Goal: Information Seeking & Learning: Learn about a topic

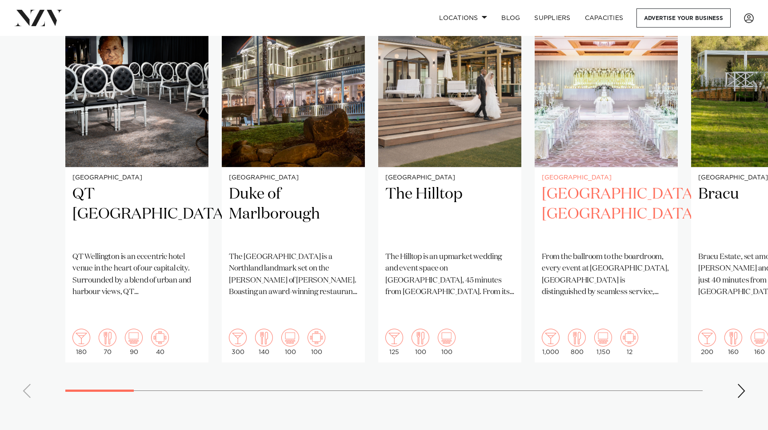
scroll to position [697, 0]
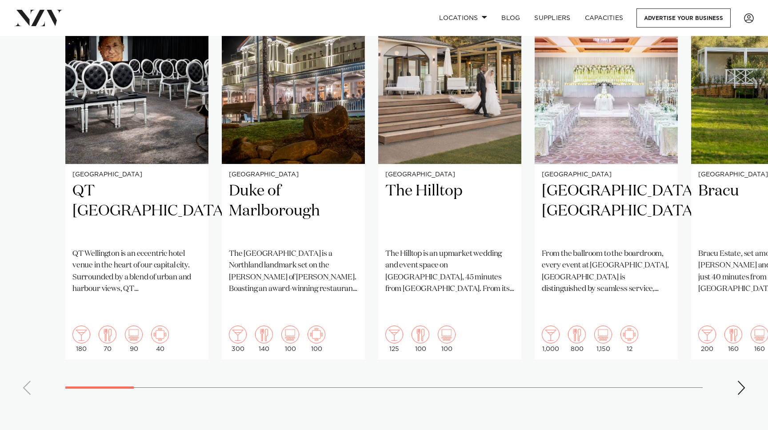
click at [738, 381] on div "Next slide" at bounding box center [741, 388] width 9 height 14
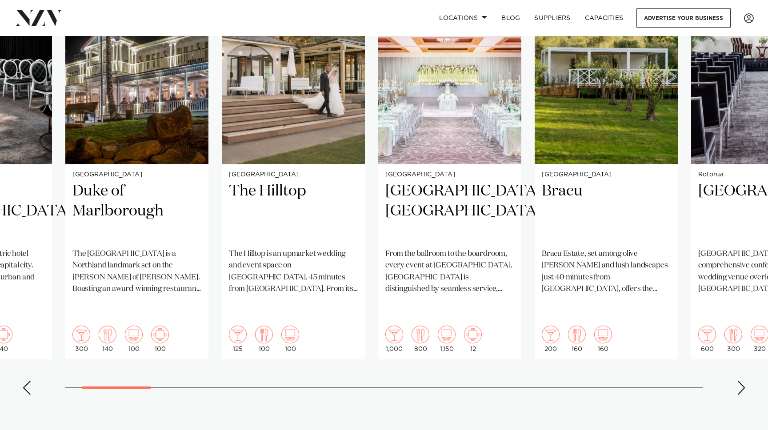
click at [738, 381] on div "Next slide" at bounding box center [741, 388] width 9 height 14
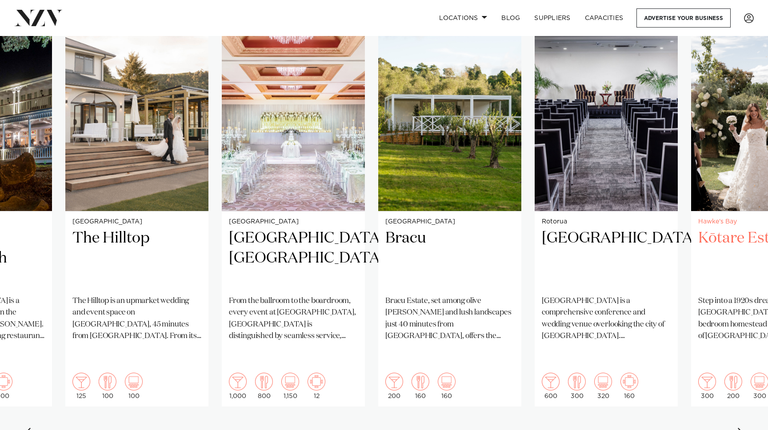
scroll to position [651, 0]
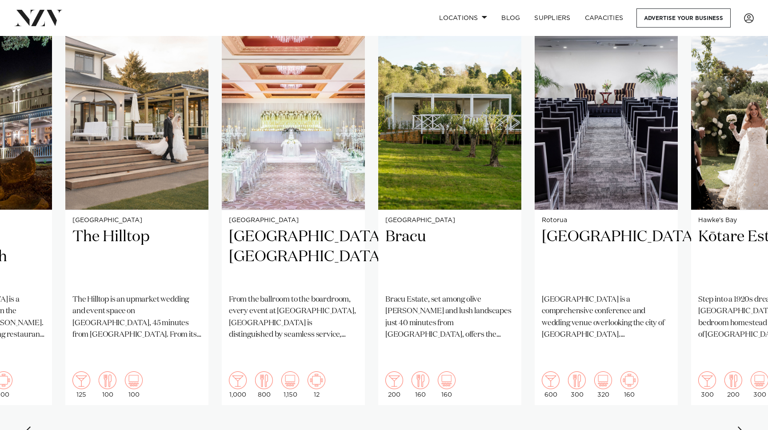
click at [742, 426] on div "Next slide" at bounding box center [741, 433] width 9 height 14
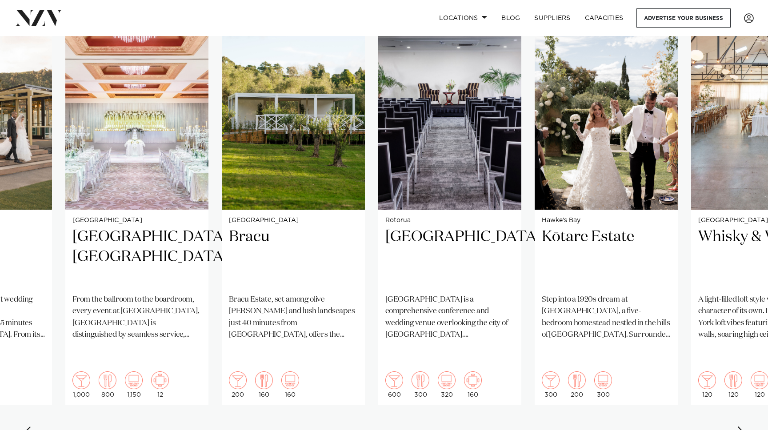
click at [742, 426] on div "Next slide" at bounding box center [741, 433] width 9 height 14
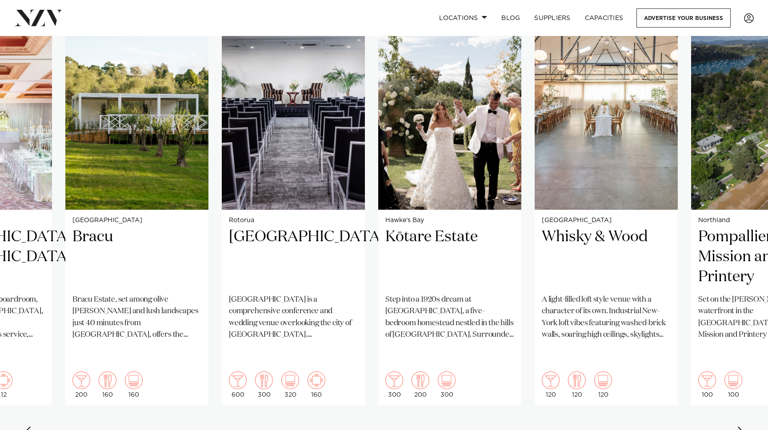
click at [742, 426] on div "Next slide" at bounding box center [741, 433] width 9 height 14
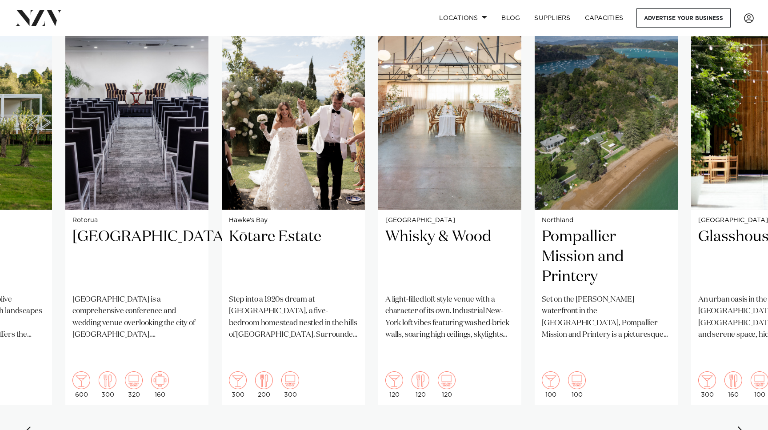
click at [742, 426] on div "Next slide" at bounding box center [741, 433] width 9 height 14
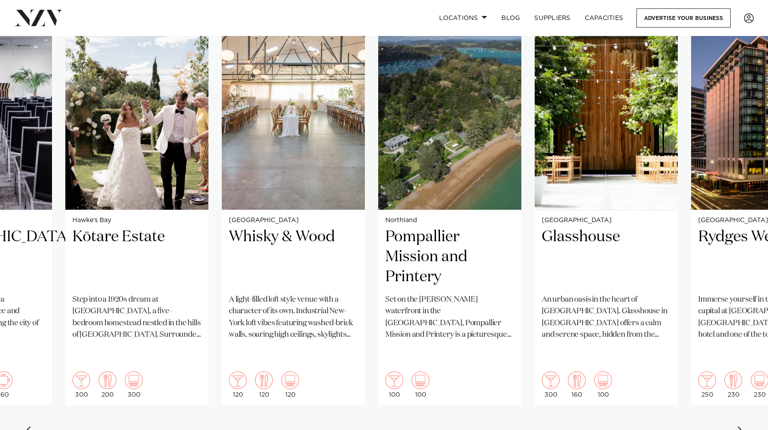
click at [742, 426] on div "Next slide" at bounding box center [741, 433] width 9 height 14
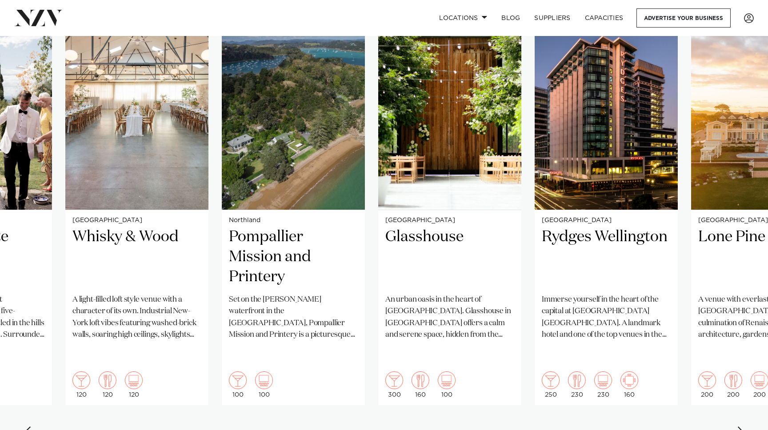
click at [742, 426] on div "Next slide" at bounding box center [741, 433] width 9 height 14
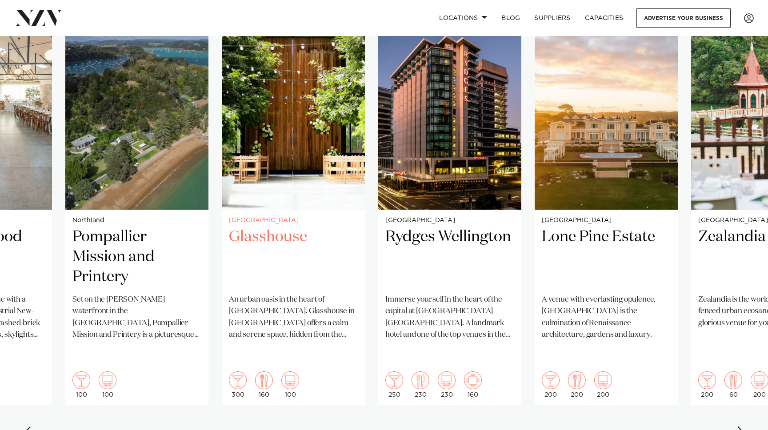
click at [320, 142] on img "10 / 38" at bounding box center [293, 114] width 143 height 192
click at [740, 426] on div "Next slide" at bounding box center [741, 433] width 9 height 14
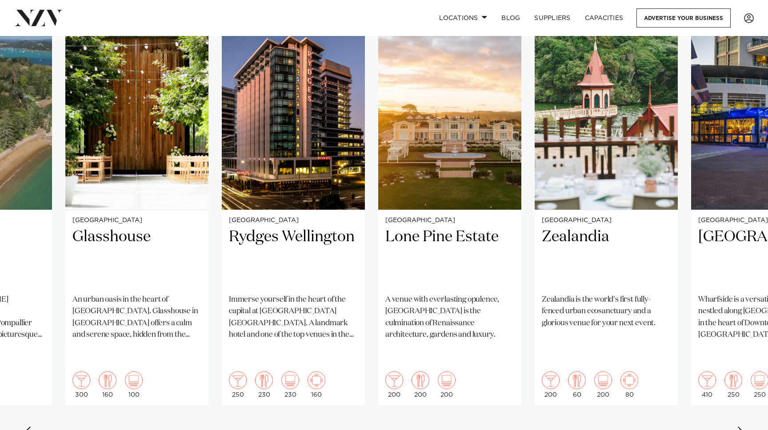
click at [740, 426] on div "Next slide" at bounding box center [741, 433] width 9 height 14
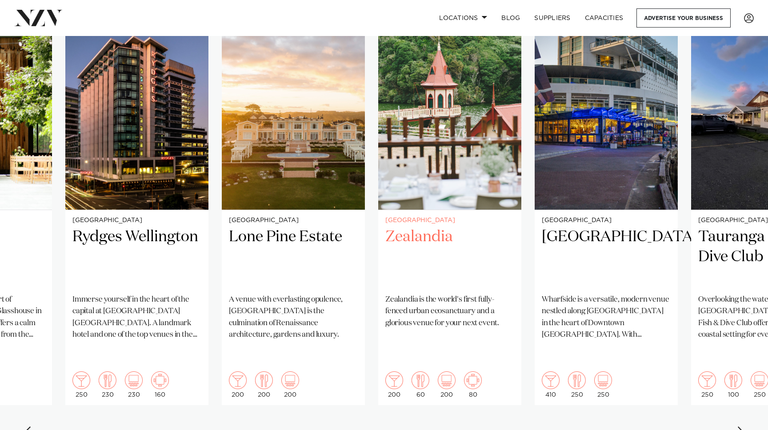
click at [444, 196] on img "13 / 38" at bounding box center [449, 114] width 143 height 192
click at [740, 426] on div "Next slide" at bounding box center [741, 433] width 9 height 14
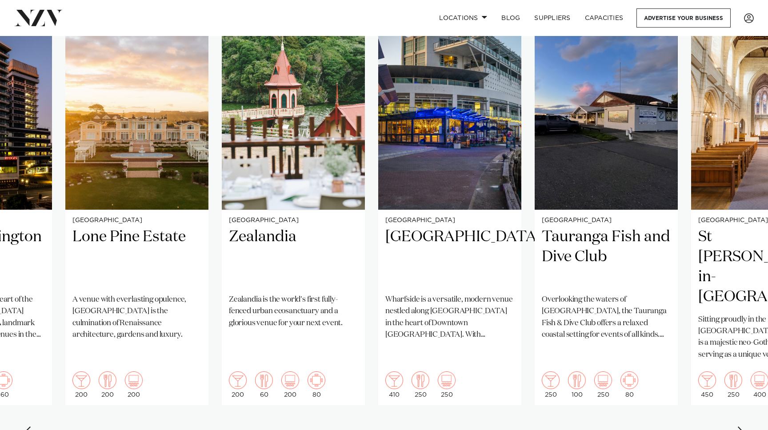
click at [740, 426] on div "Next slide" at bounding box center [741, 433] width 9 height 14
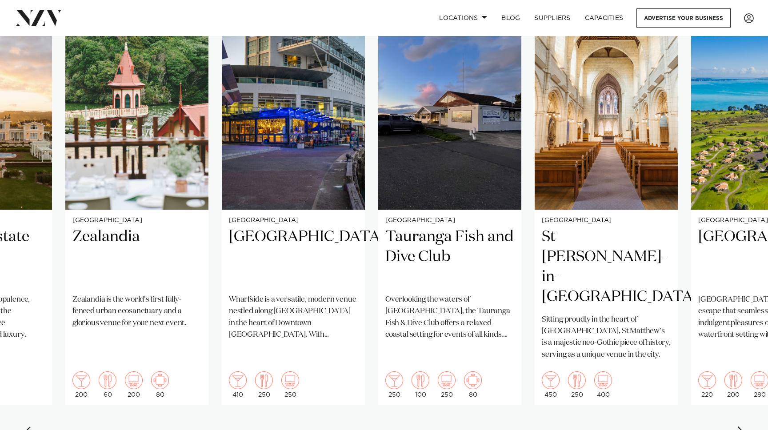
click at [740, 426] on div "Next slide" at bounding box center [741, 433] width 9 height 14
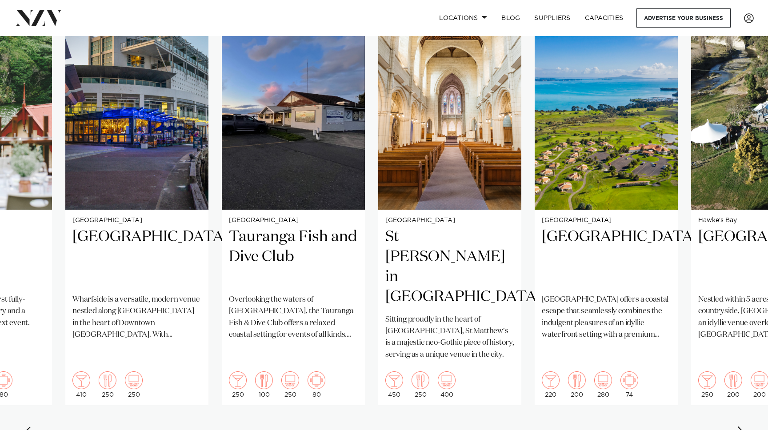
click at [740, 426] on div "Next slide" at bounding box center [741, 433] width 9 height 14
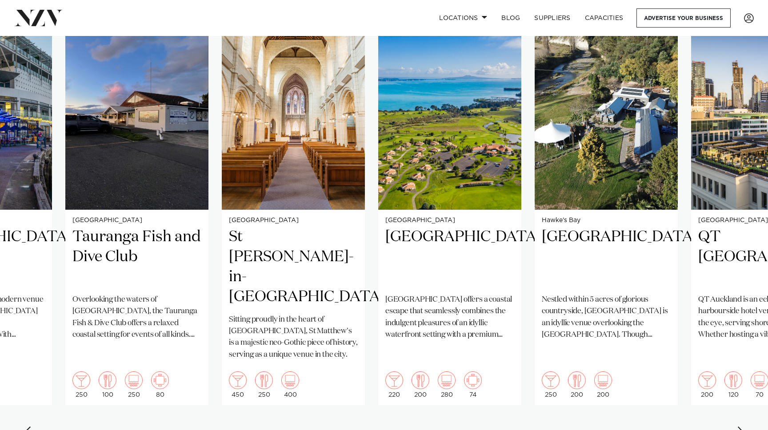
click at [740, 426] on div "Next slide" at bounding box center [741, 433] width 9 height 14
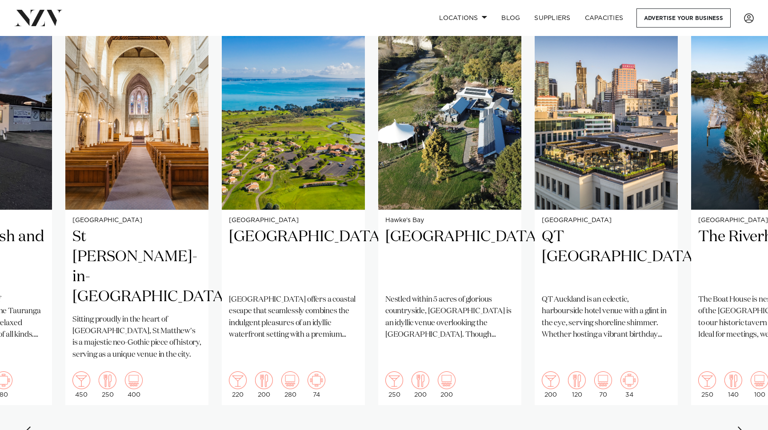
click at [740, 426] on div "Next slide" at bounding box center [741, 433] width 9 height 14
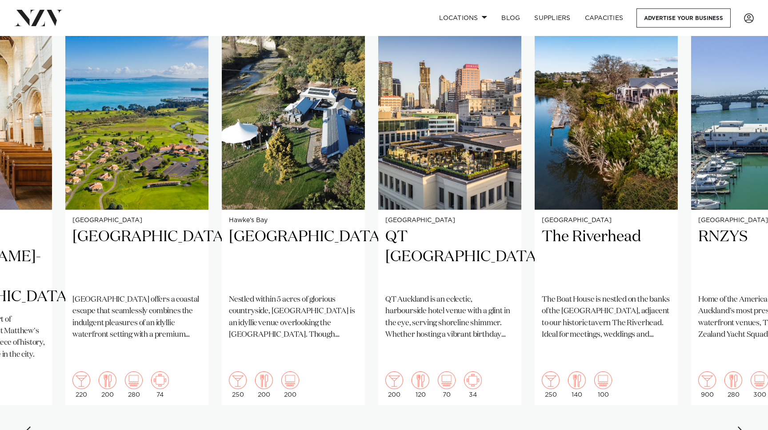
click at [740, 426] on div "Next slide" at bounding box center [741, 433] width 9 height 14
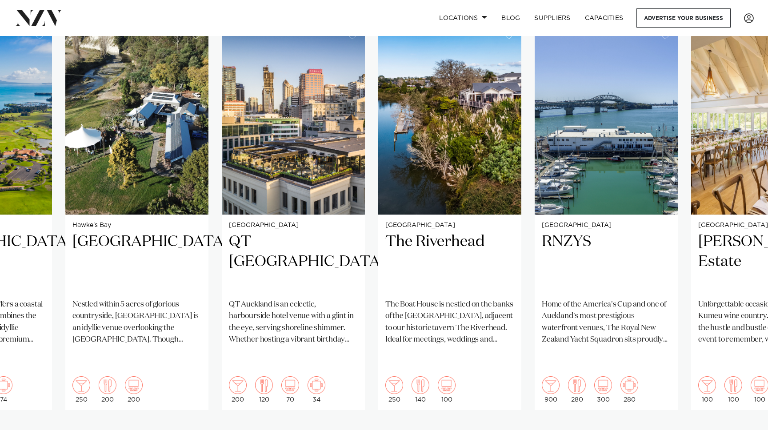
click at [740, 430] on div "Next slide" at bounding box center [741, 438] width 9 height 14
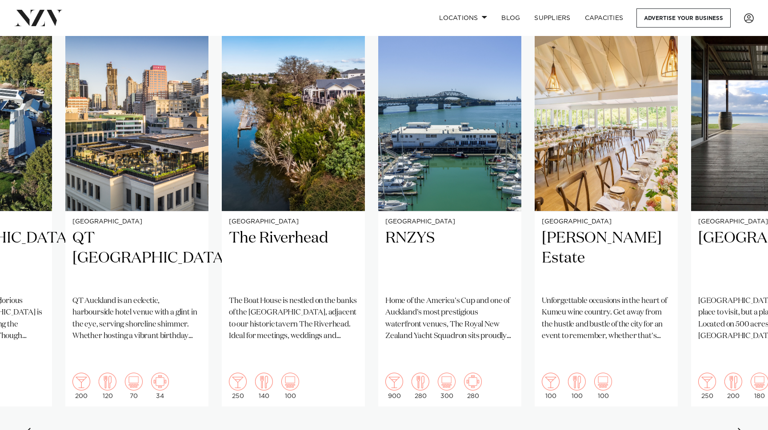
click at [740, 428] on div "Next slide" at bounding box center [741, 435] width 9 height 14
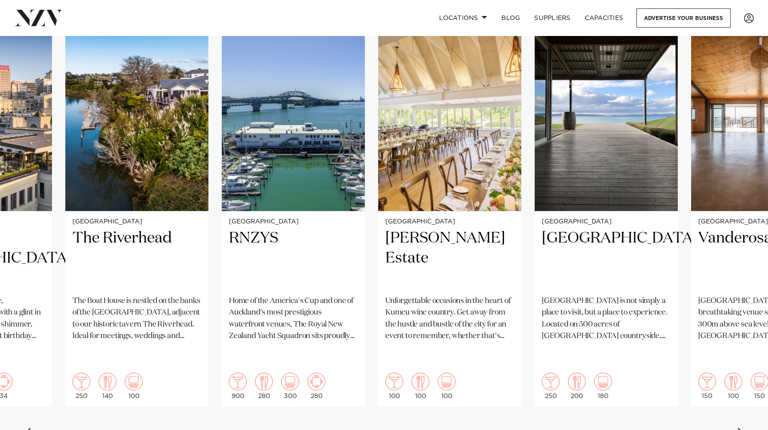
click at [740, 428] on div "Next slide" at bounding box center [741, 435] width 9 height 14
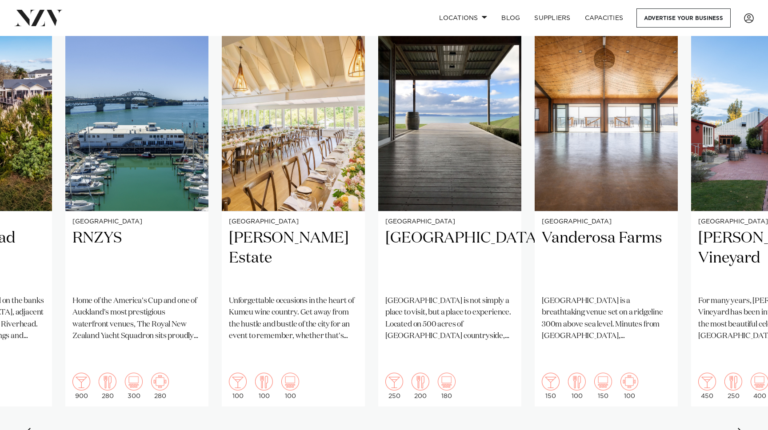
click at [740, 428] on div "Next slide" at bounding box center [741, 435] width 9 height 14
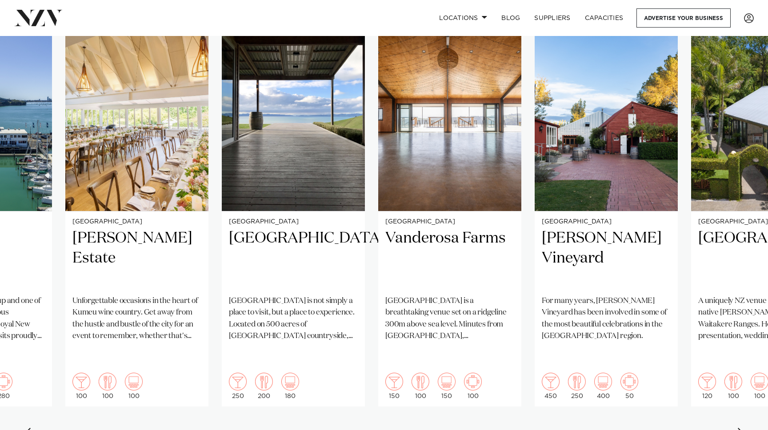
click at [740, 428] on div "Next slide" at bounding box center [741, 435] width 9 height 14
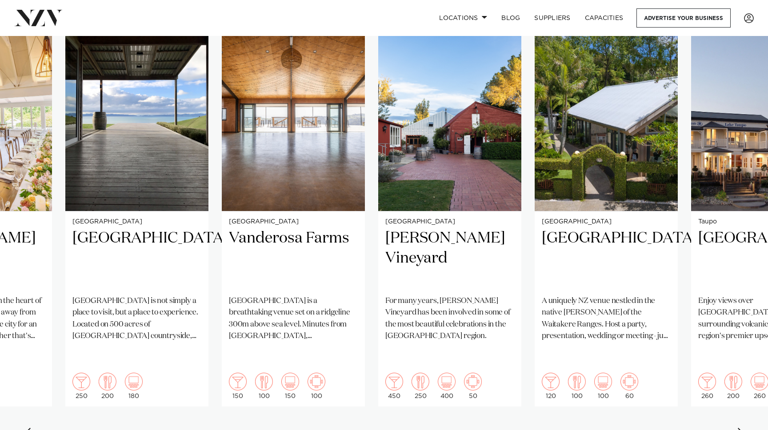
click at [740, 428] on div "Next slide" at bounding box center [741, 435] width 9 height 14
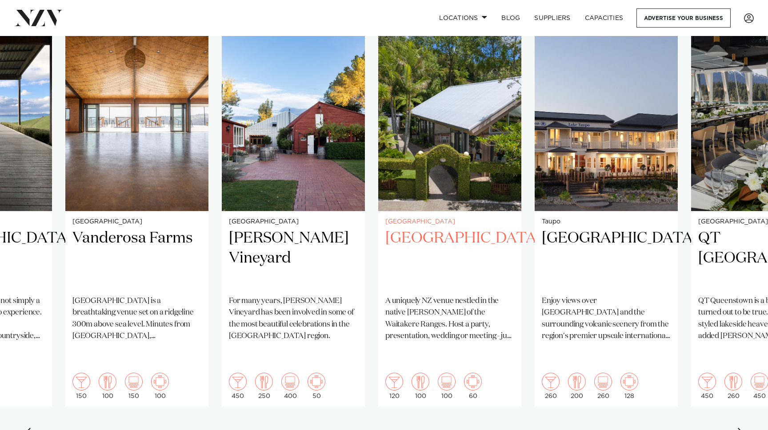
click at [471, 172] on img "26 / 38" at bounding box center [449, 115] width 143 height 192
click at [731, 401] on swiper-container "Wellington QT [GEOGRAPHIC_DATA] [GEOGRAPHIC_DATA] is an eccentric hotel venue i…" at bounding box center [384, 234] width 768 height 430
click at [740, 428] on div "Next slide" at bounding box center [741, 435] width 9 height 14
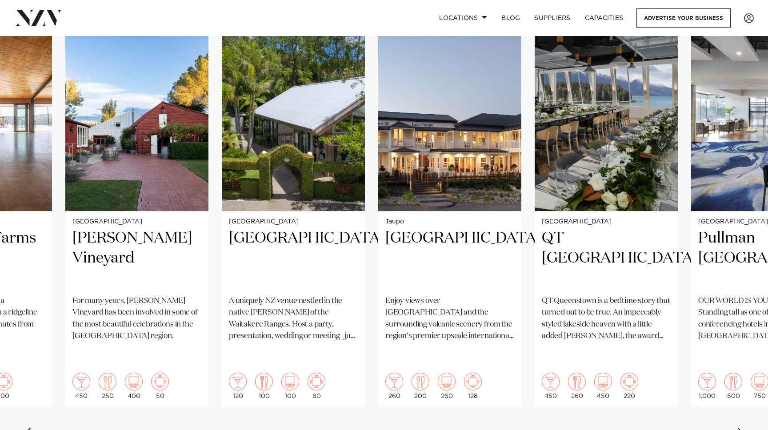
click at [740, 428] on div "Next slide" at bounding box center [741, 435] width 9 height 14
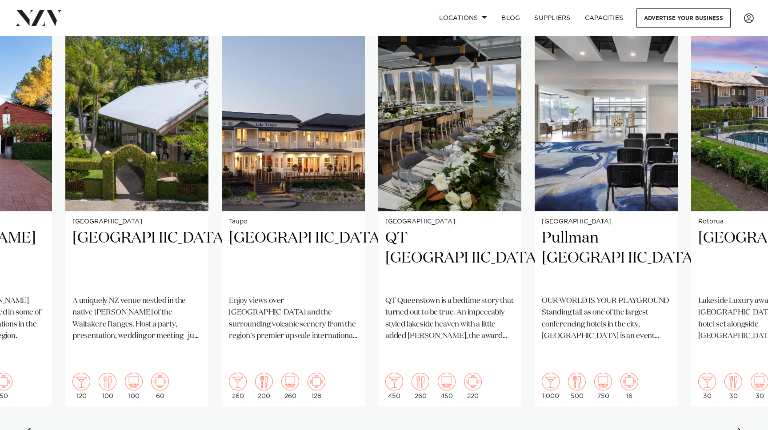
click at [744, 428] on div "Next slide" at bounding box center [741, 435] width 9 height 14
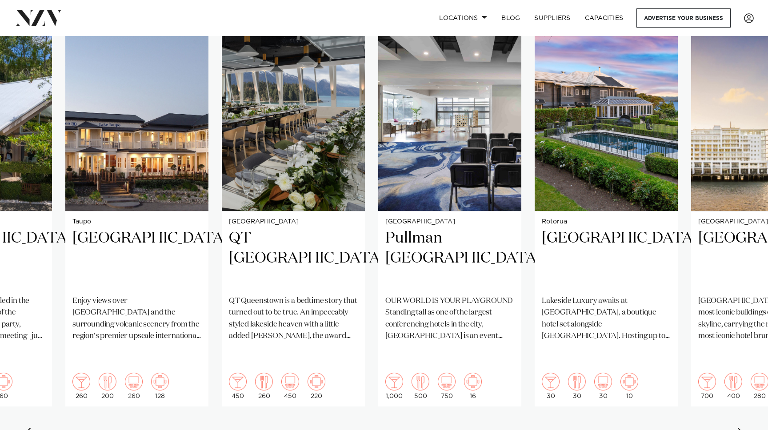
click at [744, 428] on div "Next slide" at bounding box center [741, 435] width 9 height 14
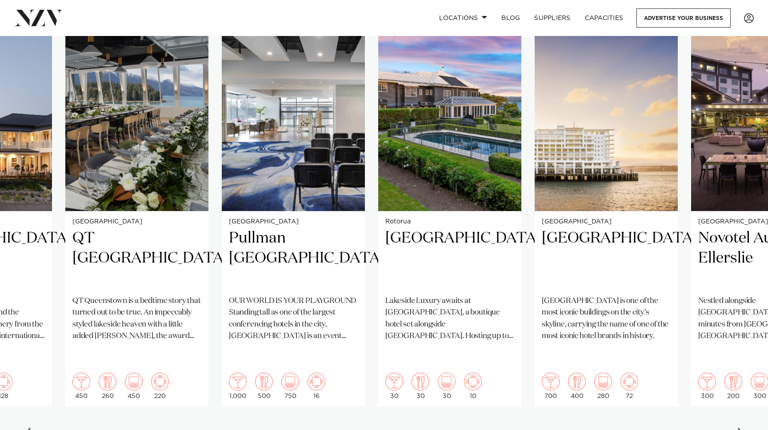
click at [744, 428] on div "Next slide" at bounding box center [741, 435] width 9 height 14
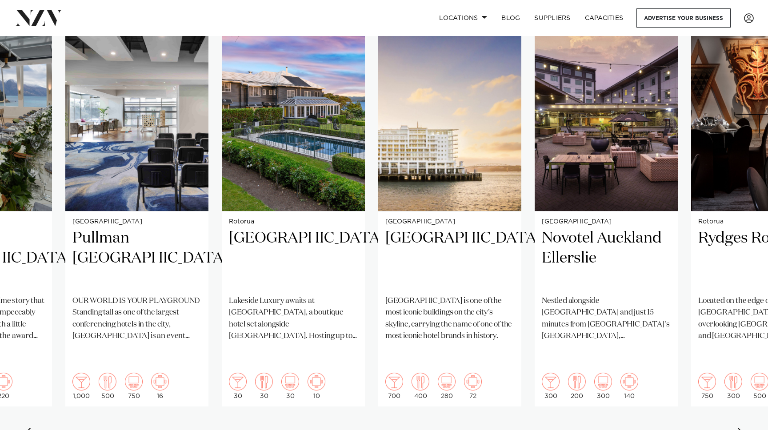
click at [744, 428] on div "Next slide" at bounding box center [741, 435] width 9 height 14
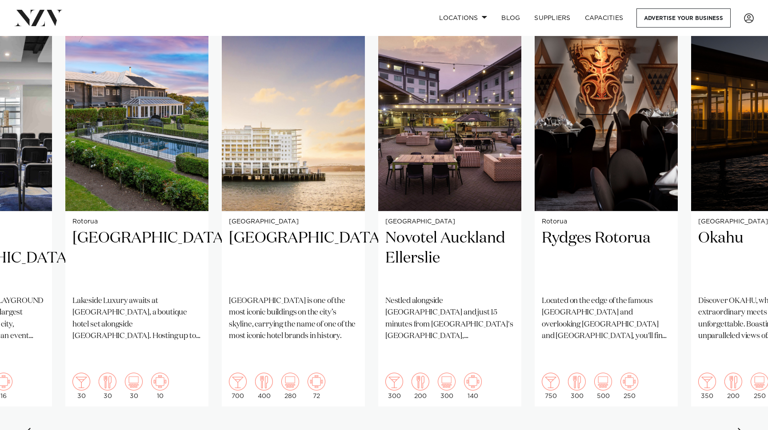
click at [744, 428] on div "Next slide" at bounding box center [741, 435] width 9 height 14
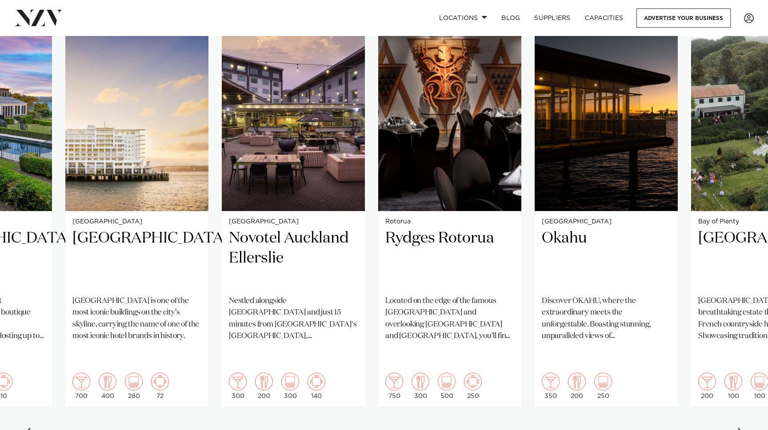
click at [744, 428] on div "Next slide" at bounding box center [741, 435] width 9 height 14
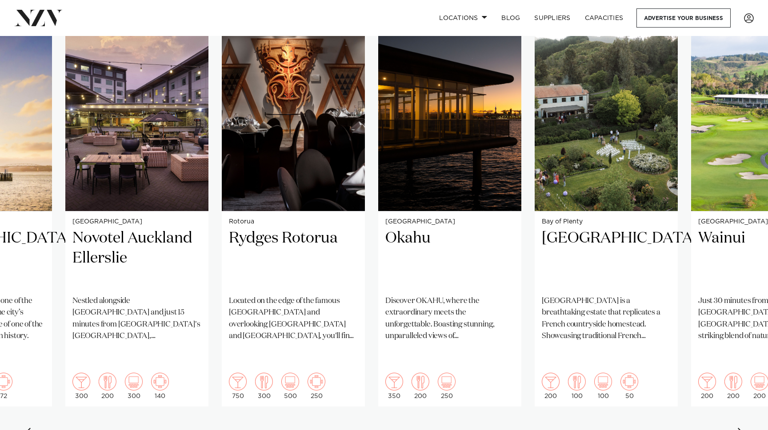
click at [744, 428] on div "Next slide" at bounding box center [741, 435] width 9 height 14
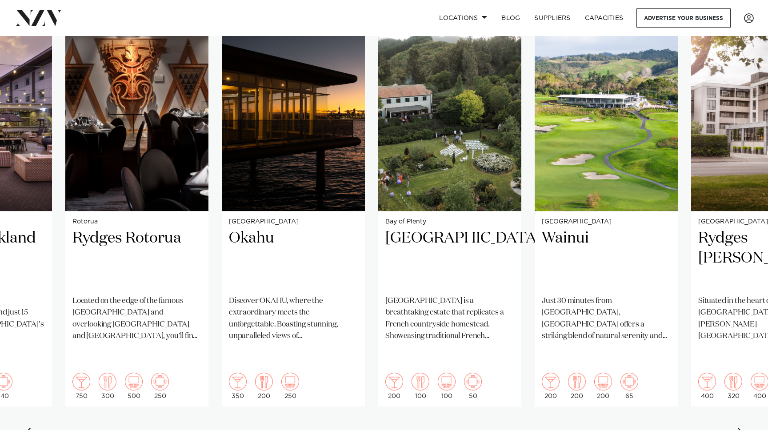
click at [744, 428] on div "Next slide" at bounding box center [741, 435] width 9 height 14
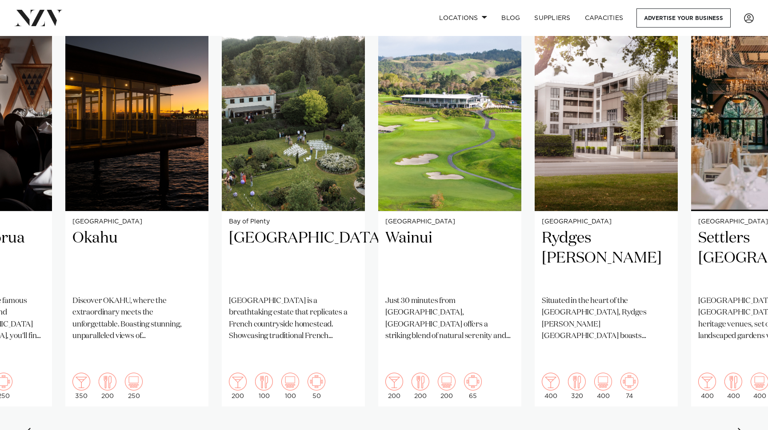
click at [744, 428] on div "Next slide" at bounding box center [741, 435] width 9 height 14
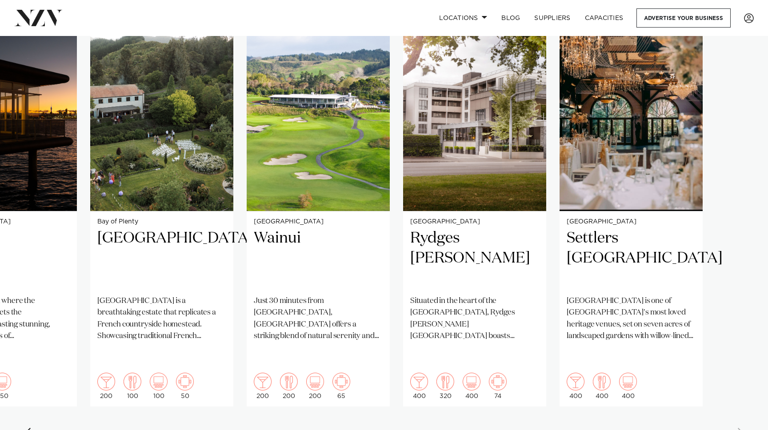
click at [744, 417] on swiper-container "Wellington QT [GEOGRAPHIC_DATA] [GEOGRAPHIC_DATA] is an eccentric hotel venue i…" at bounding box center [384, 234] width 768 height 430
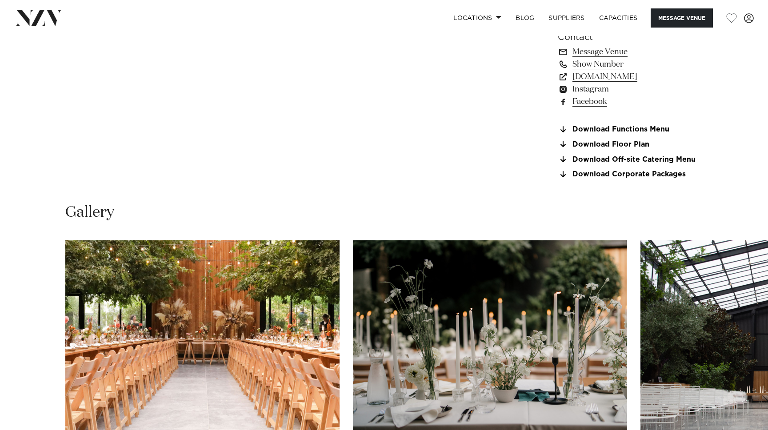
scroll to position [833, 0]
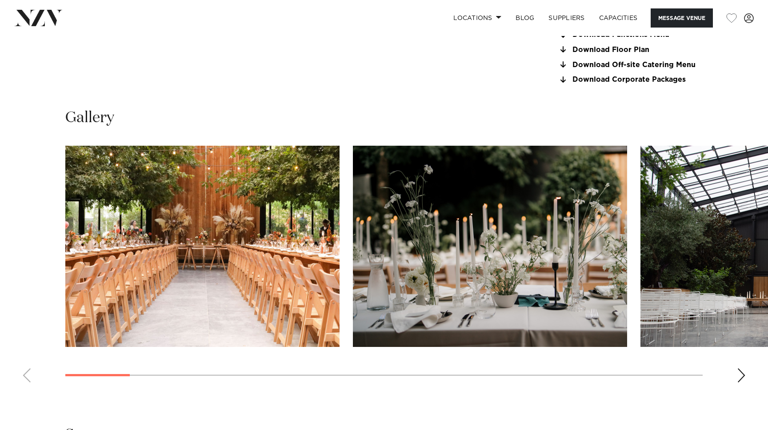
click at [744, 377] on div "Next slide" at bounding box center [741, 375] width 9 height 14
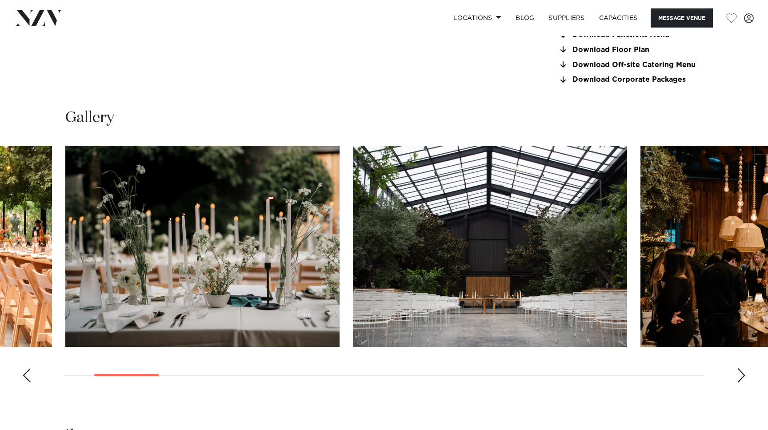
click at [744, 377] on div "Next slide" at bounding box center [741, 375] width 9 height 14
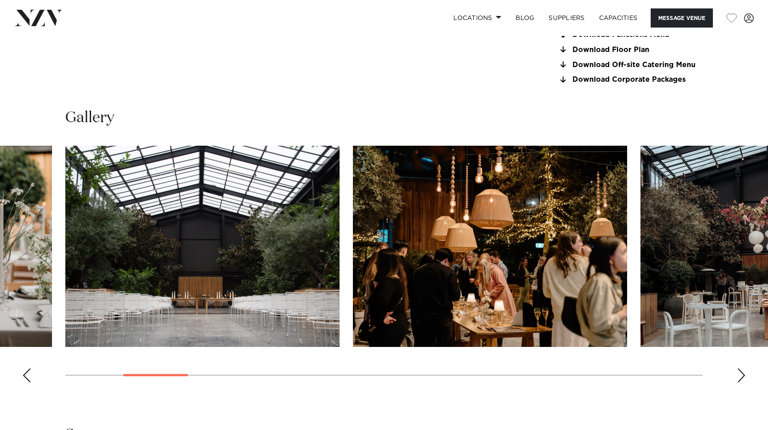
click at [744, 377] on div "Next slide" at bounding box center [741, 375] width 9 height 14
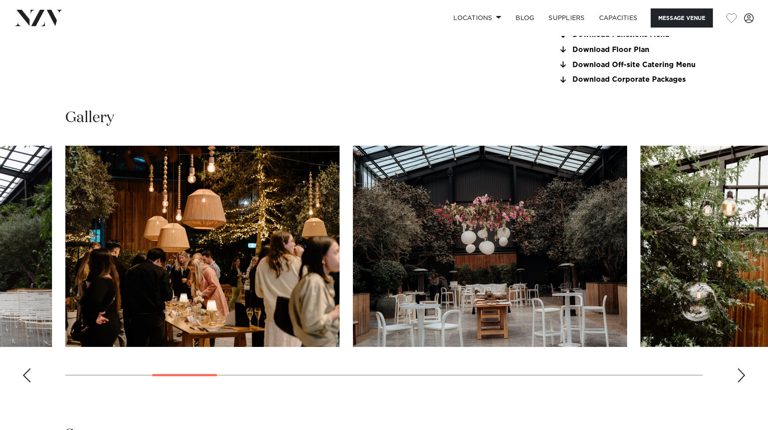
click at [744, 377] on div "Next slide" at bounding box center [741, 375] width 9 height 14
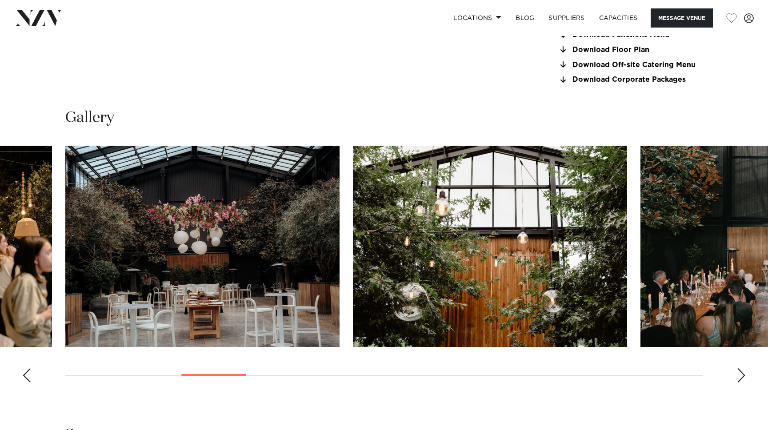
click at [744, 377] on div "Next slide" at bounding box center [741, 375] width 9 height 14
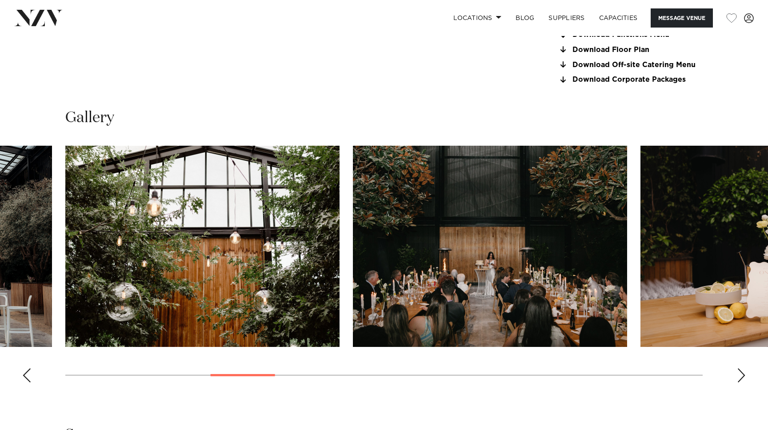
click at [744, 377] on div "Next slide" at bounding box center [741, 375] width 9 height 14
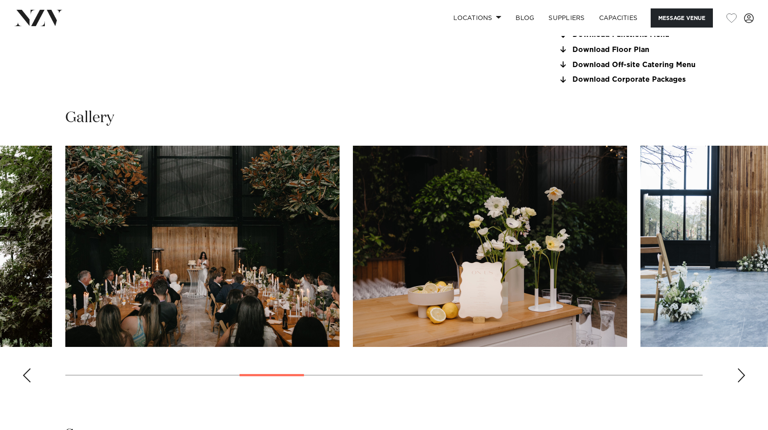
click at [744, 377] on div "Next slide" at bounding box center [741, 375] width 9 height 14
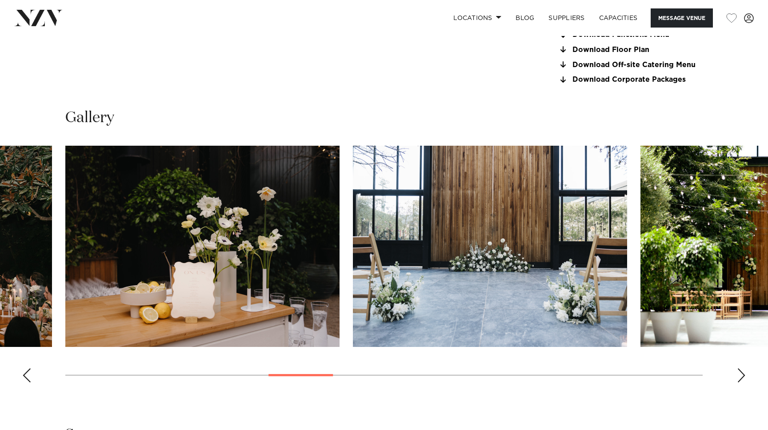
click at [744, 377] on div "Next slide" at bounding box center [741, 375] width 9 height 14
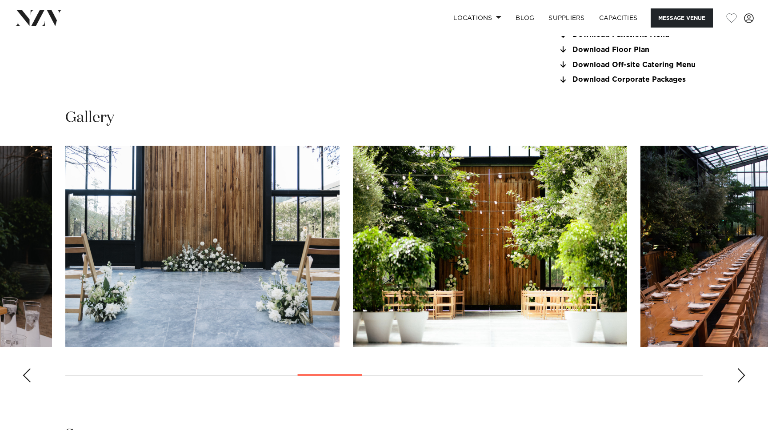
click at [744, 377] on div "Next slide" at bounding box center [741, 375] width 9 height 14
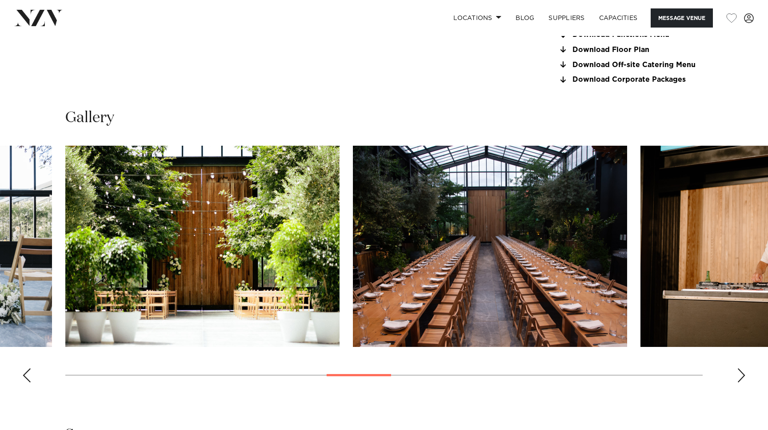
click at [744, 377] on div "Next slide" at bounding box center [741, 375] width 9 height 14
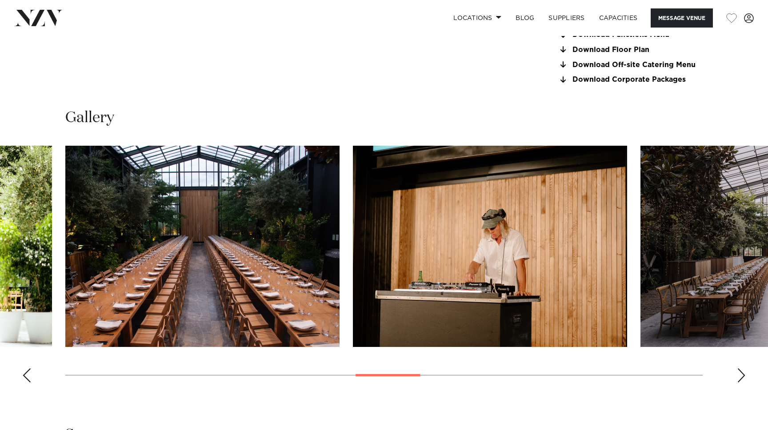
click at [744, 377] on div "Next slide" at bounding box center [741, 375] width 9 height 14
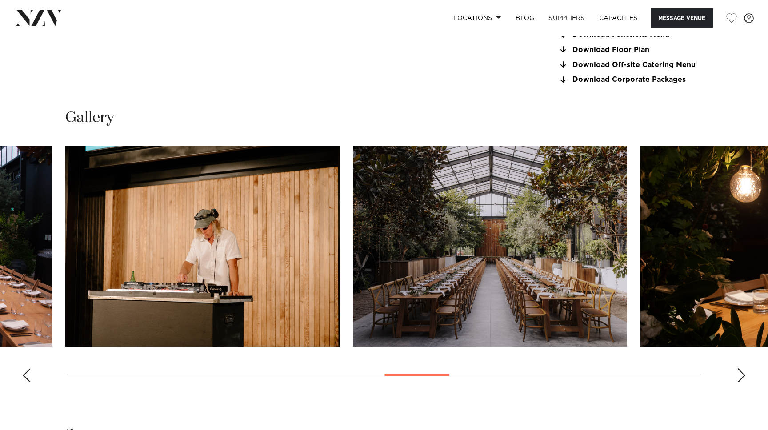
click at [744, 377] on div "Next slide" at bounding box center [741, 375] width 9 height 14
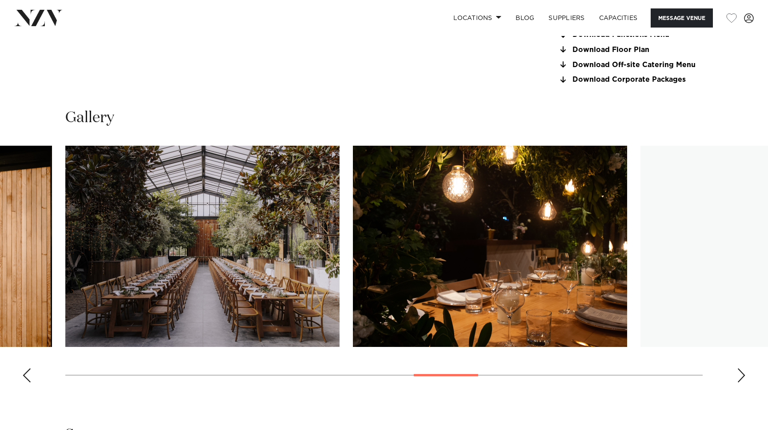
click at [744, 377] on div "Next slide" at bounding box center [741, 375] width 9 height 14
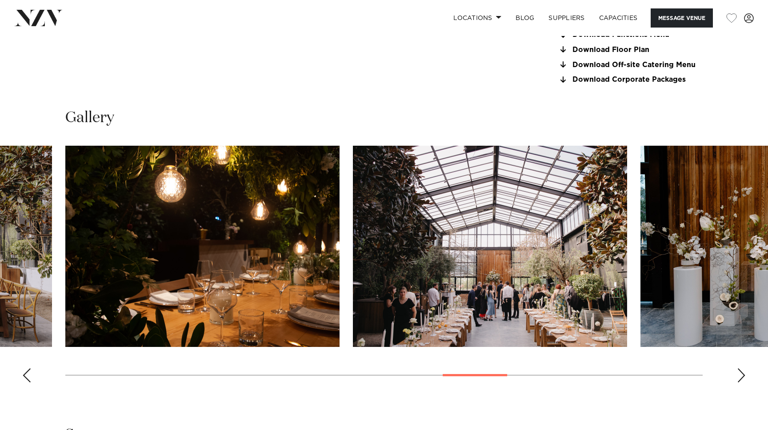
click at [744, 377] on div "Next slide" at bounding box center [741, 375] width 9 height 14
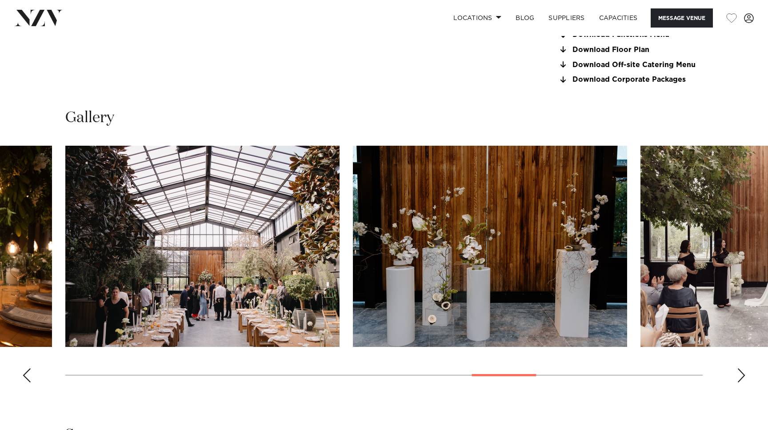
click at [748, 378] on swiper-container at bounding box center [384, 268] width 768 height 244
click at [743, 378] on div "Next slide" at bounding box center [741, 375] width 9 height 14
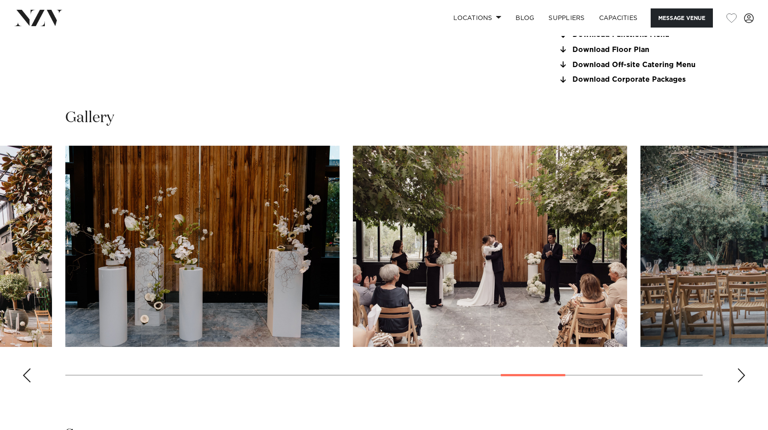
click at [741, 378] on div "Next slide" at bounding box center [741, 375] width 9 height 14
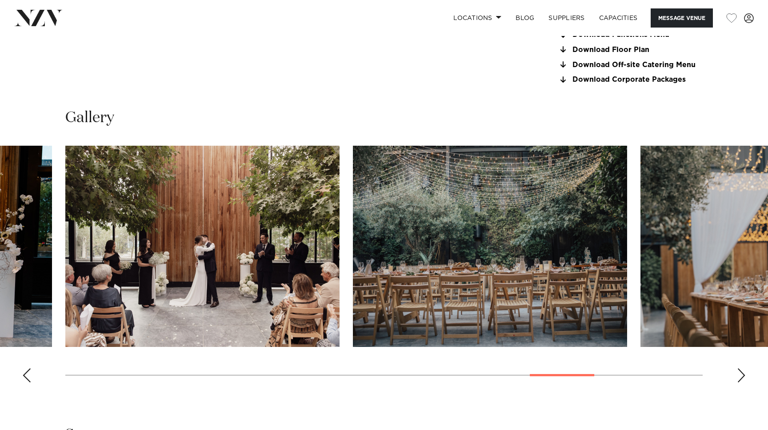
click at [741, 378] on div "Next slide" at bounding box center [741, 375] width 9 height 14
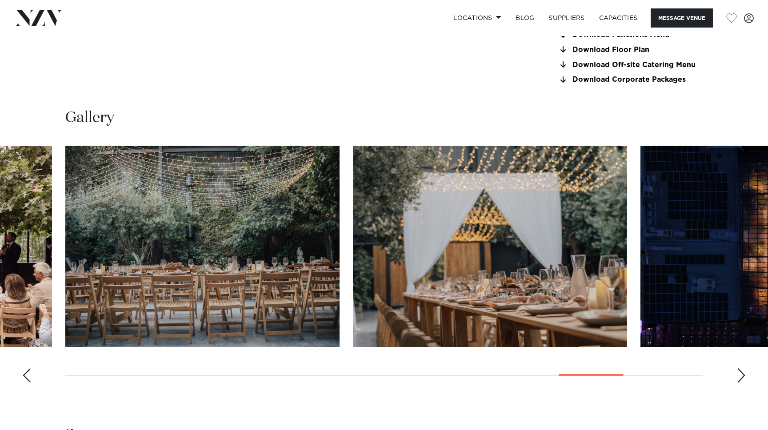
click at [741, 378] on div "Next slide" at bounding box center [741, 375] width 9 height 14
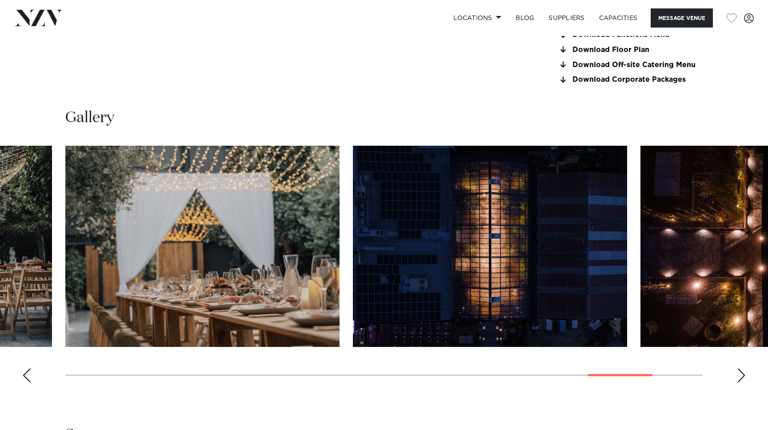
click at [741, 378] on div "Next slide" at bounding box center [741, 375] width 9 height 14
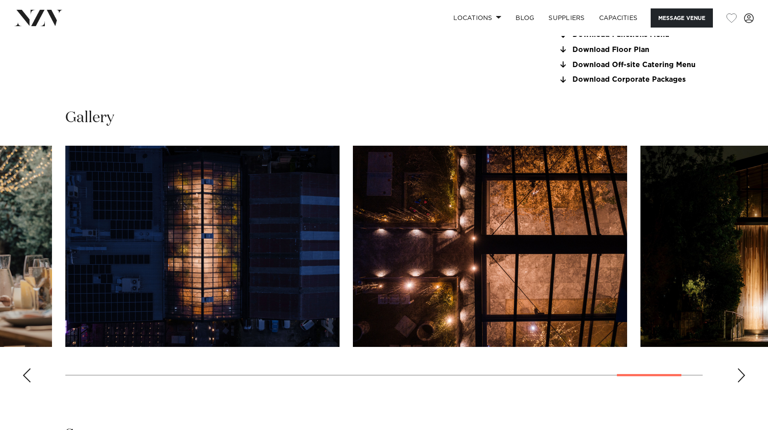
click at [741, 378] on div "Next slide" at bounding box center [741, 375] width 9 height 14
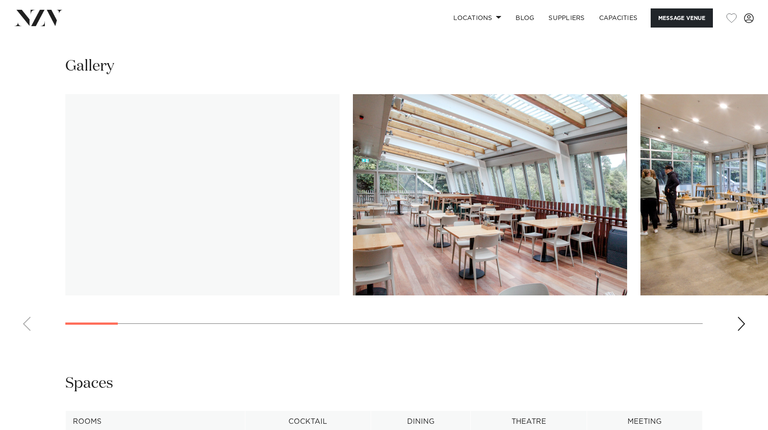
scroll to position [967, 0]
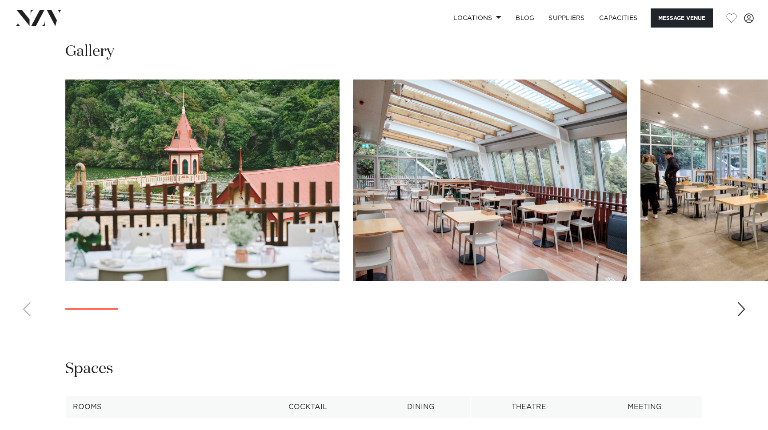
click at [738, 307] on div "Next slide" at bounding box center [741, 309] width 9 height 14
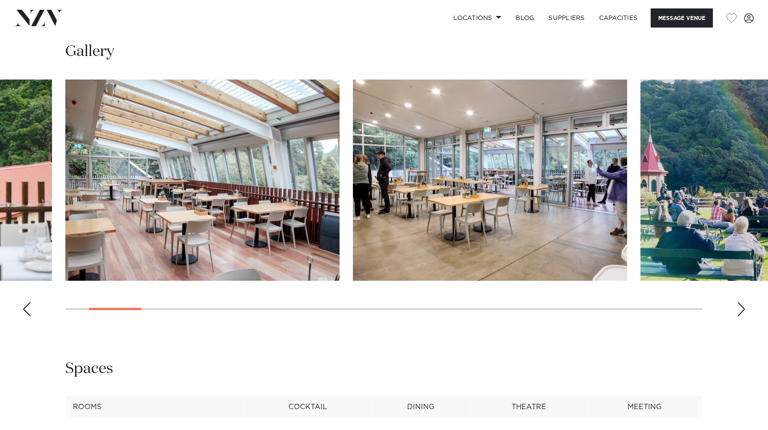
click at [738, 307] on div "Next slide" at bounding box center [741, 309] width 9 height 14
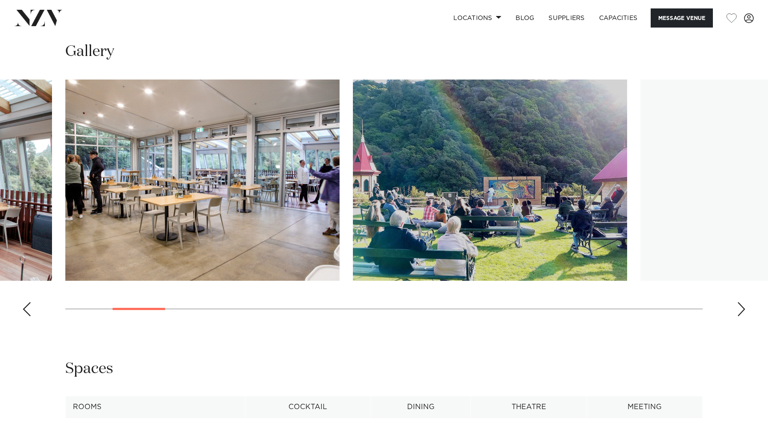
click at [738, 307] on div "Next slide" at bounding box center [741, 309] width 9 height 14
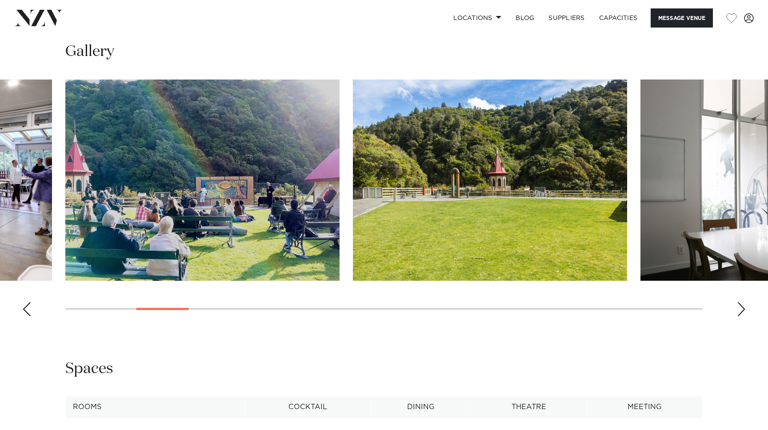
click at [738, 307] on div "Next slide" at bounding box center [741, 309] width 9 height 14
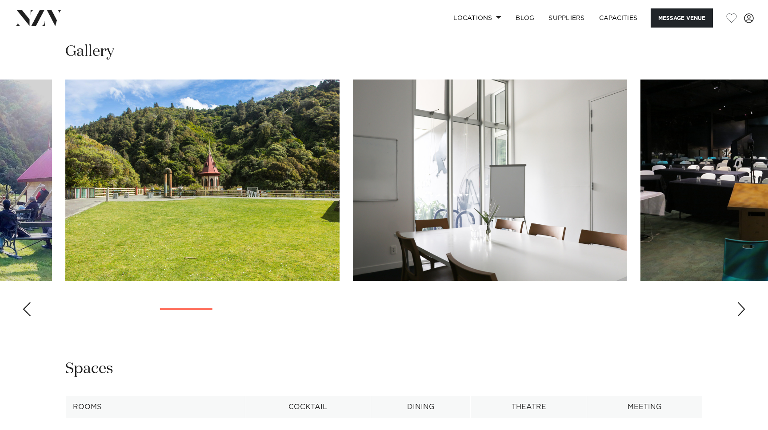
click at [738, 307] on div "Next slide" at bounding box center [741, 309] width 9 height 14
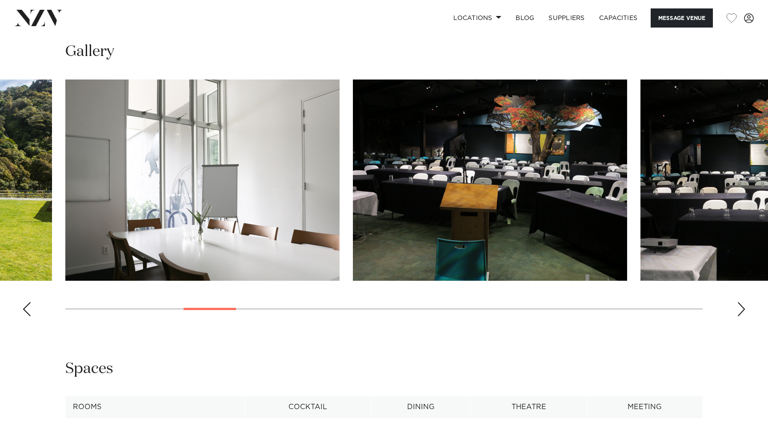
click at [738, 307] on div "Next slide" at bounding box center [741, 309] width 9 height 14
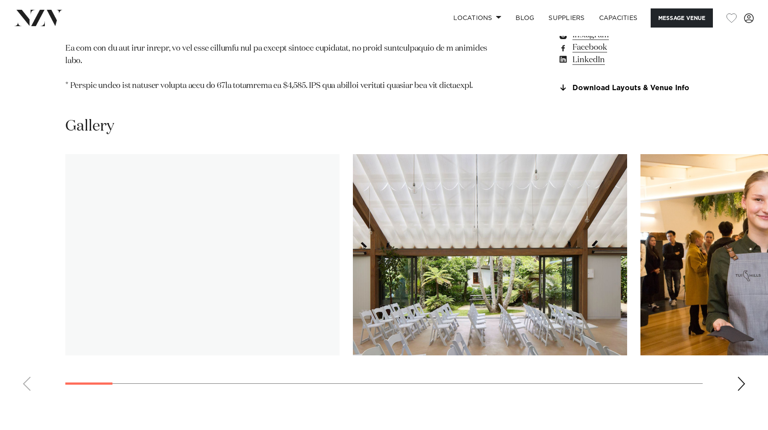
scroll to position [988, 0]
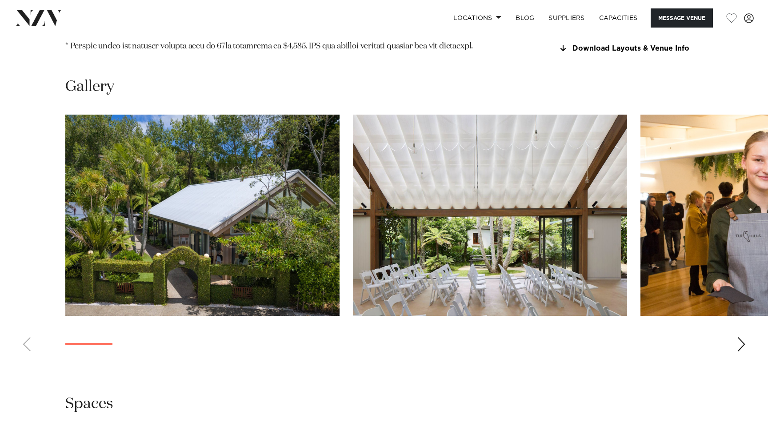
click at [743, 337] on div "Next slide" at bounding box center [741, 344] width 9 height 14
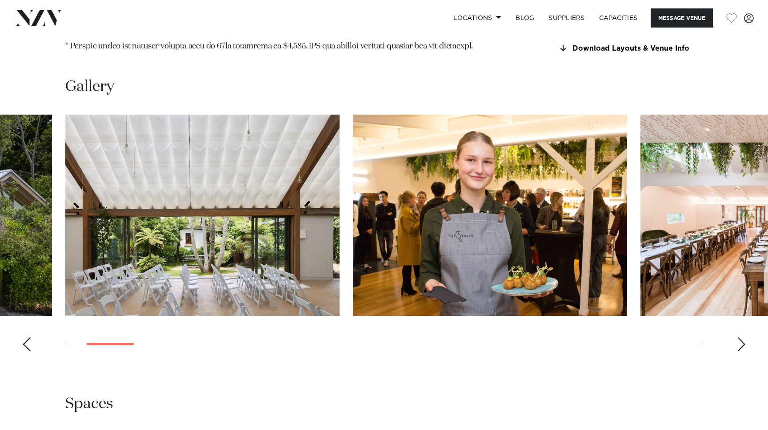
click at [743, 337] on div "Next slide" at bounding box center [741, 344] width 9 height 14
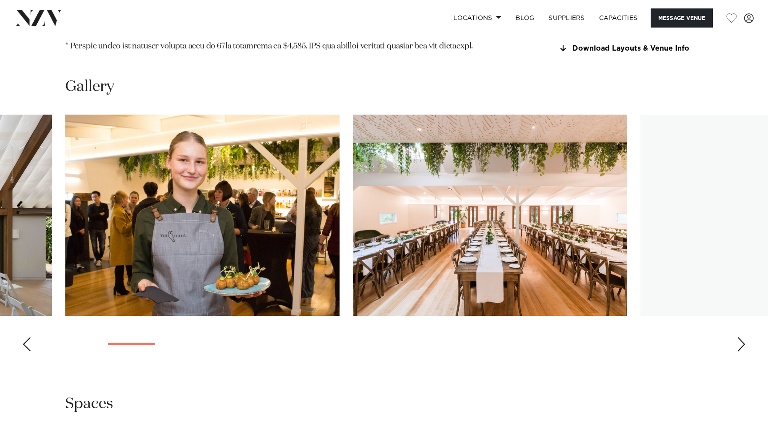
click at [743, 337] on div "Next slide" at bounding box center [741, 344] width 9 height 14
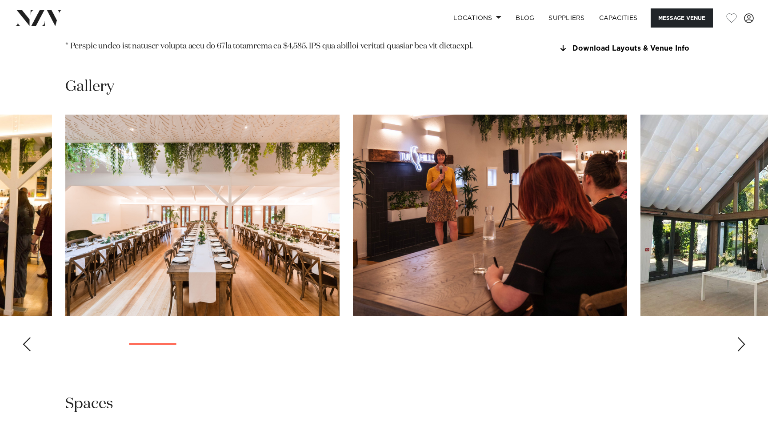
click at [743, 337] on div "Next slide" at bounding box center [741, 344] width 9 height 14
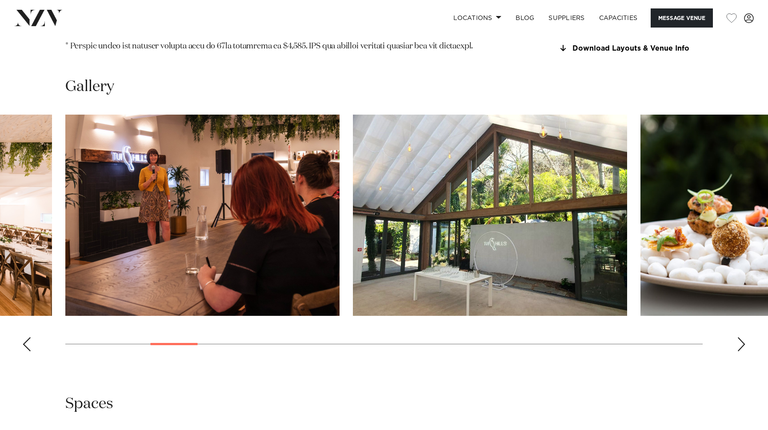
click at [743, 337] on div "Next slide" at bounding box center [741, 344] width 9 height 14
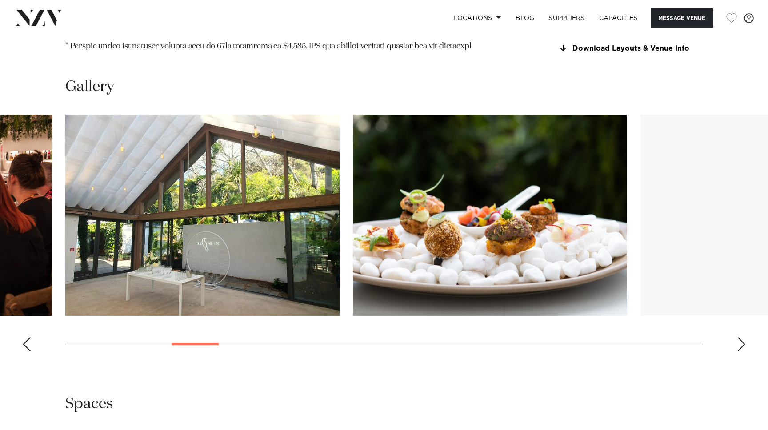
click at [743, 337] on div "Next slide" at bounding box center [741, 344] width 9 height 14
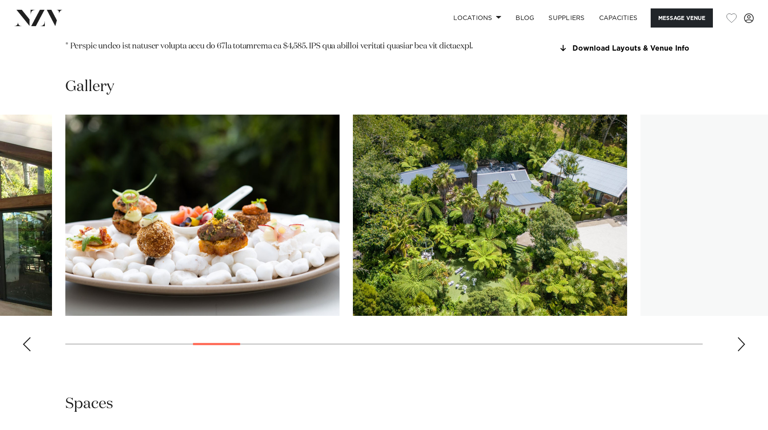
click at [743, 337] on div "Next slide" at bounding box center [741, 344] width 9 height 14
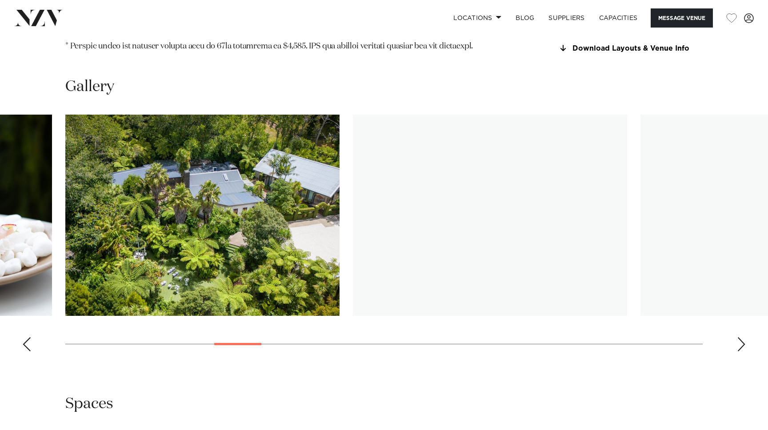
click at [743, 337] on div "Next slide" at bounding box center [741, 344] width 9 height 14
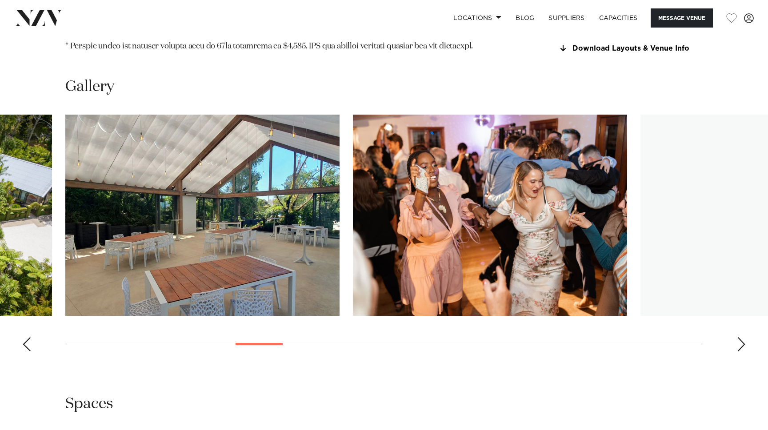
click at [743, 337] on div "Next slide" at bounding box center [741, 344] width 9 height 14
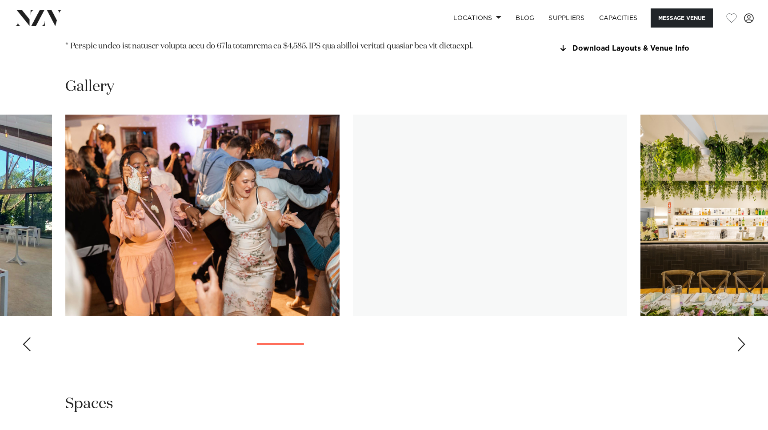
click at [743, 337] on div "Next slide" at bounding box center [741, 344] width 9 height 14
